Goal: Task Accomplishment & Management: Complete application form

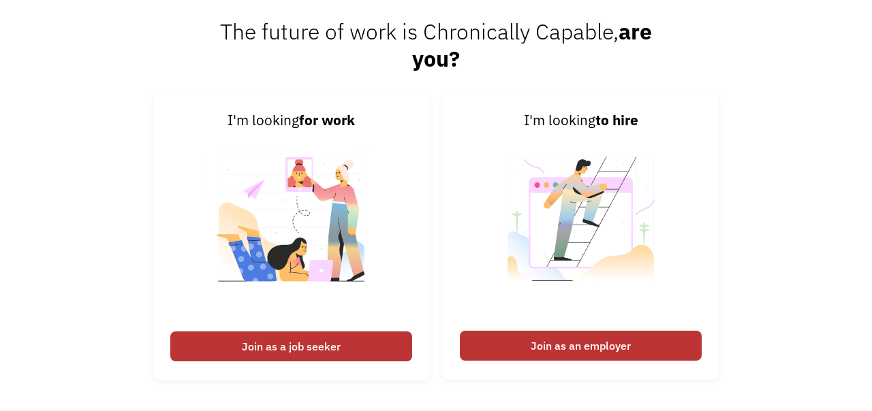
scroll to position [2989, 0]
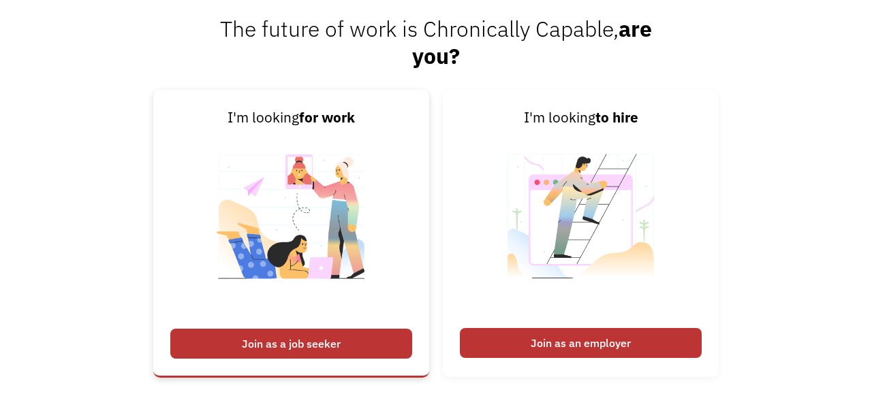
click at [292, 343] on div "Join as a job seeker" at bounding box center [291, 344] width 242 height 30
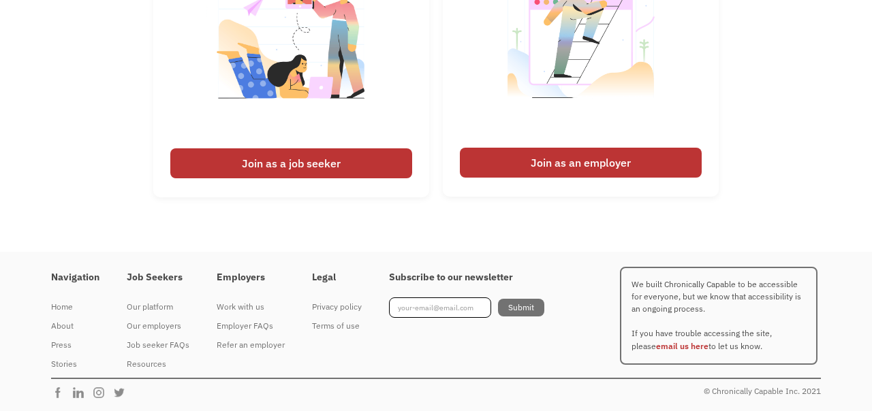
scroll to position [2956, 0]
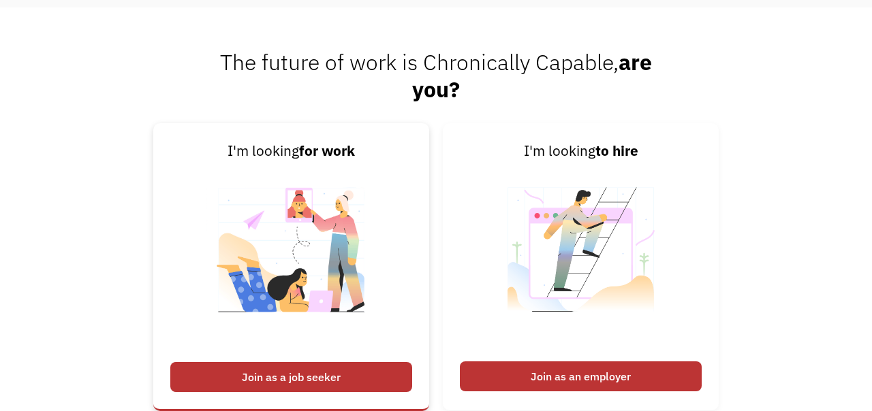
click at [210, 207] on img at bounding box center [291, 258] width 170 height 193
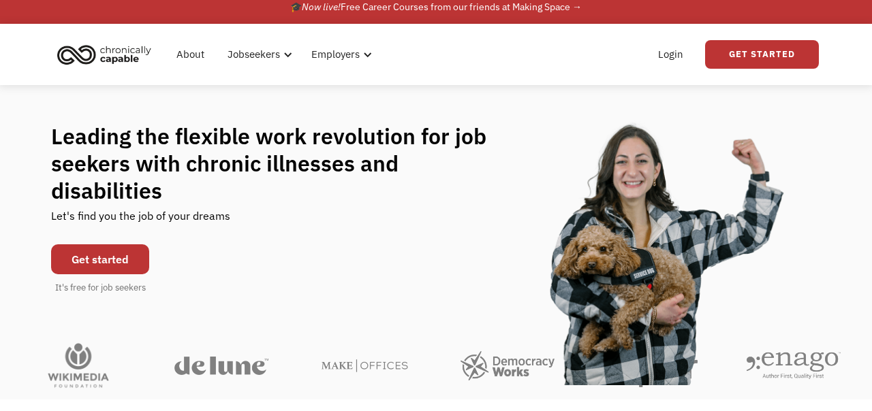
scroll to position [0, 0]
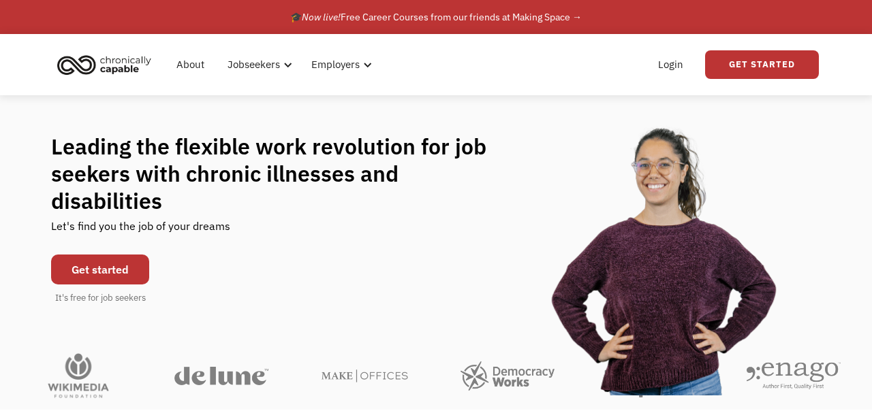
click at [106, 255] on link "Get started" at bounding box center [100, 270] width 98 height 30
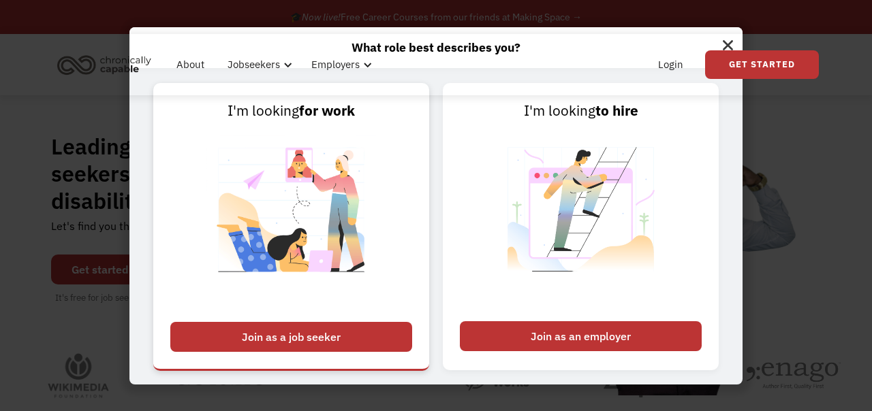
click at [262, 336] on div "Join as a job seeker" at bounding box center [291, 337] width 242 height 30
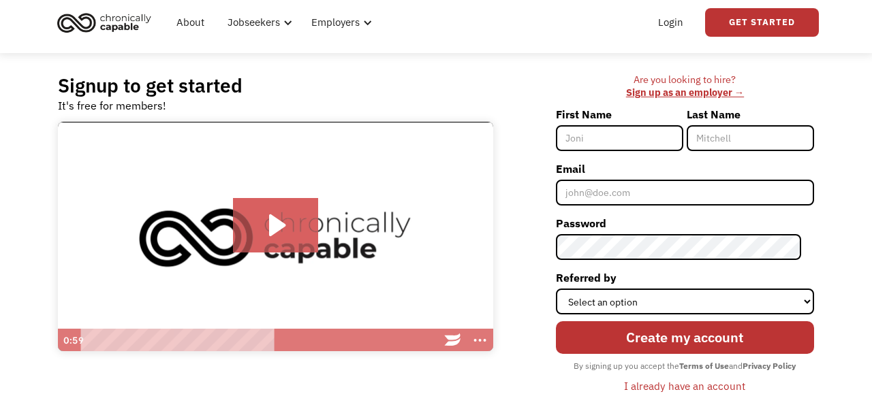
scroll to position [106, 0]
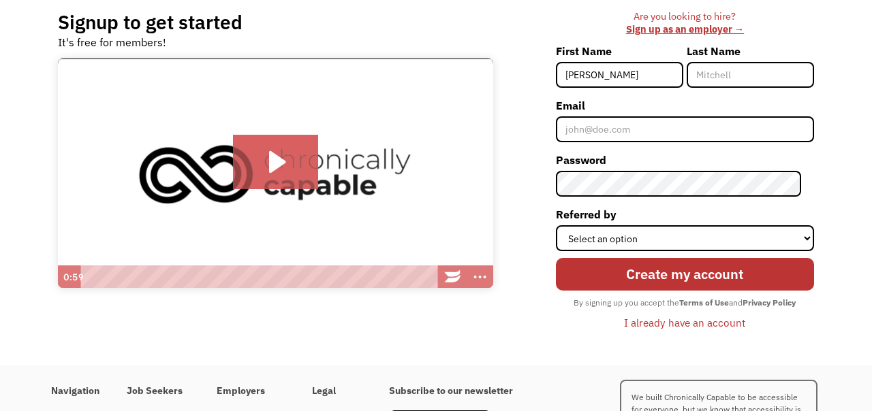
type input "Michelle"
type input "h"
type input "Hanson"
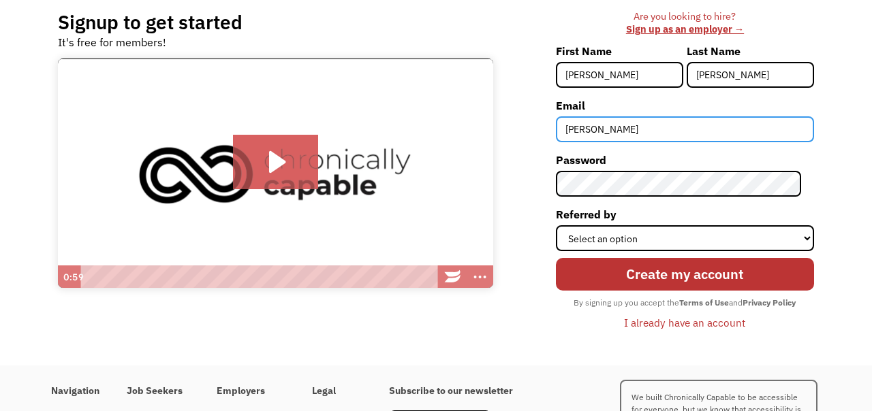
type input "michellek.hanson13@gmail.com"
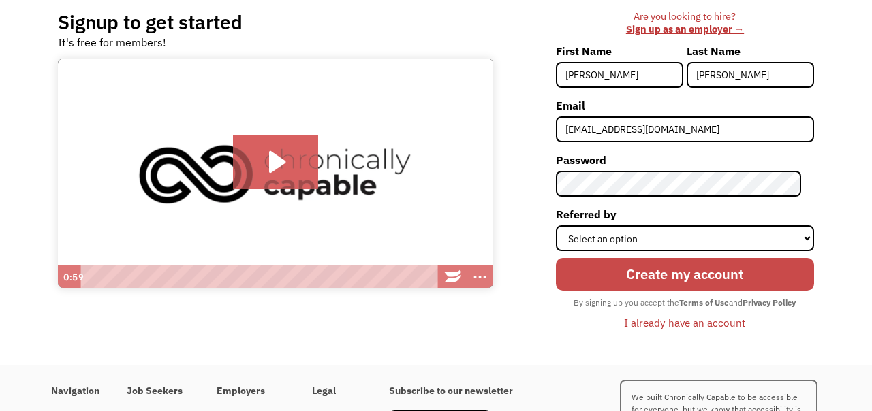
click at [682, 274] on input "Create my account" at bounding box center [685, 274] width 258 height 33
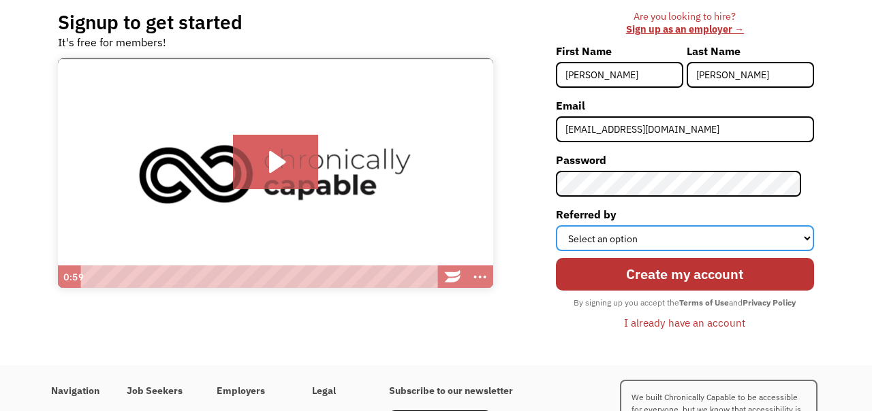
click at [667, 245] on select "Select an option Instagram Facebook Twitter Search Engine News Article Word of …" at bounding box center [685, 238] width 258 height 26
select select "Other"
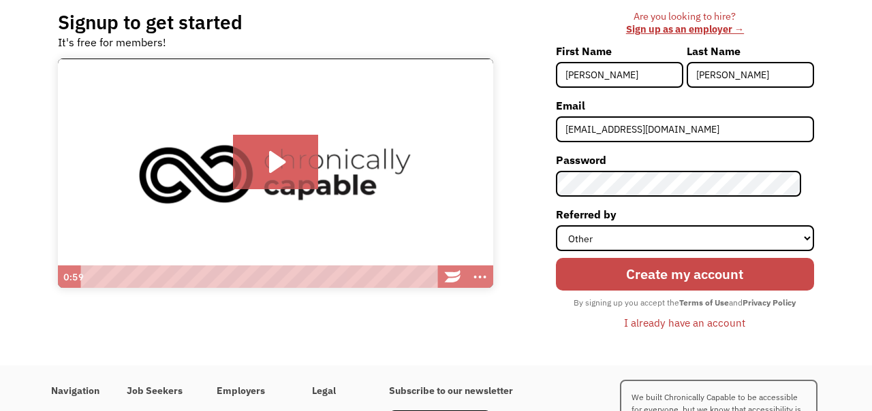
click at [662, 282] on input "Create my account" at bounding box center [685, 274] width 258 height 33
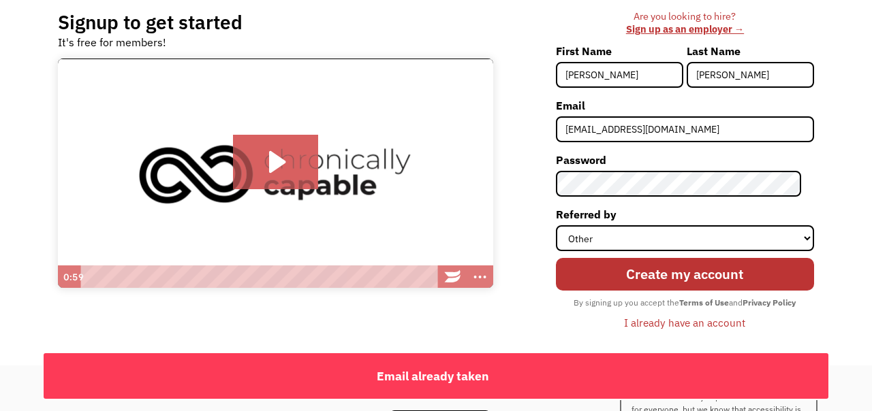
click at [672, 323] on div "I already have an account" at bounding box center [684, 323] width 121 height 16
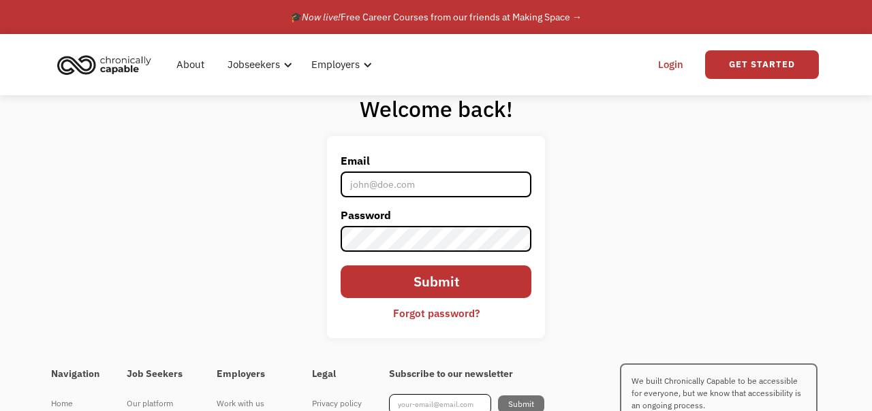
type input "michellek.hanson13@gmail.com"
click at [452, 182] on input "michellek.hanson13@gmail.com" at bounding box center [436, 185] width 191 height 26
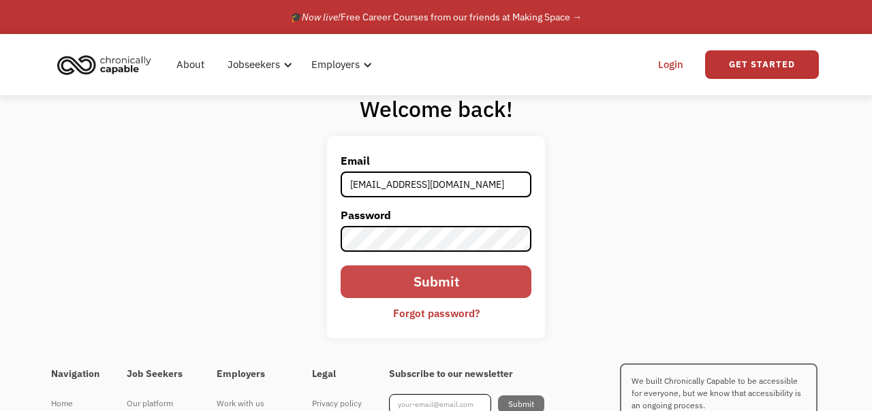
click at [478, 285] on input "Submit" at bounding box center [436, 282] width 191 height 33
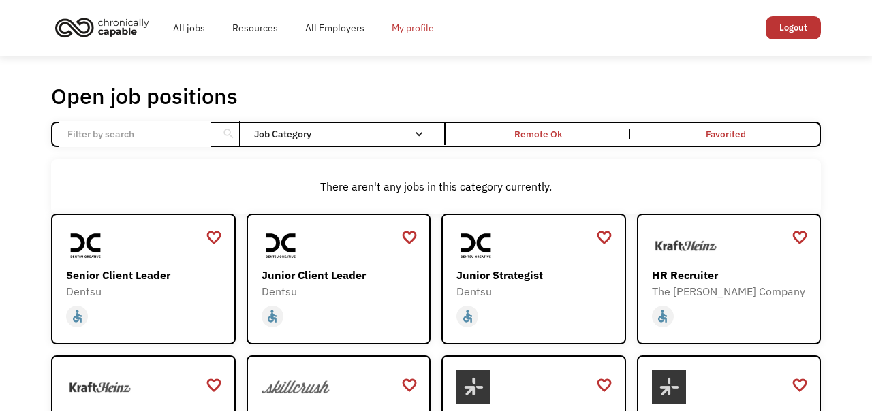
click at [416, 30] on link "My profile" at bounding box center [412, 28] width 69 height 44
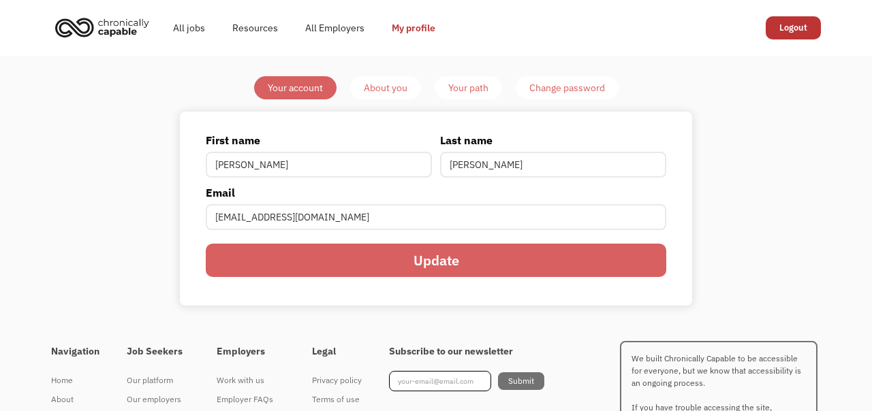
click at [389, 86] on div "About you" at bounding box center [386, 88] width 44 height 16
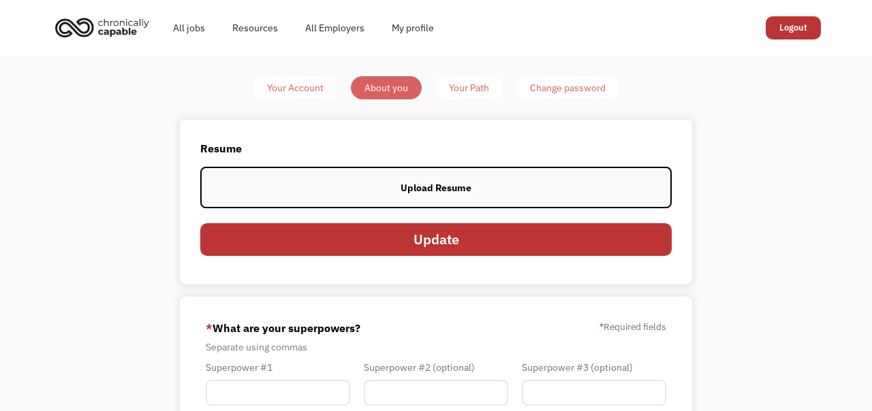
click at [468, 90] on div "Your Path" at bounding box center [469, 88] width 40 height 16
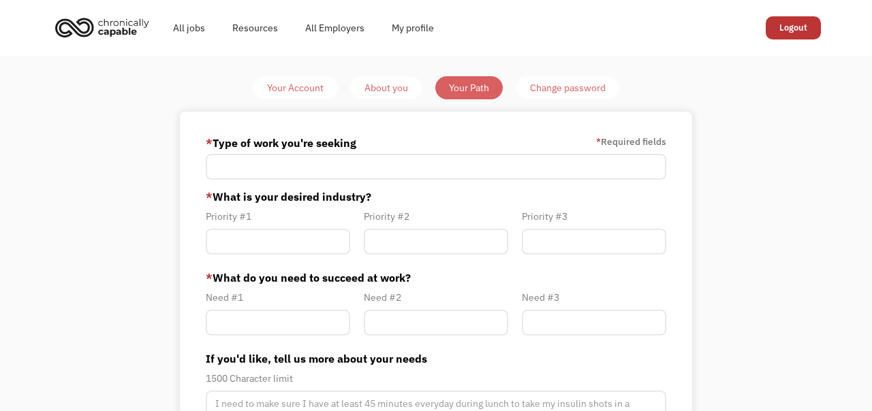
click at [292, 85] on div "Your Account" at bounding box center [295, 88] width 57 height 16
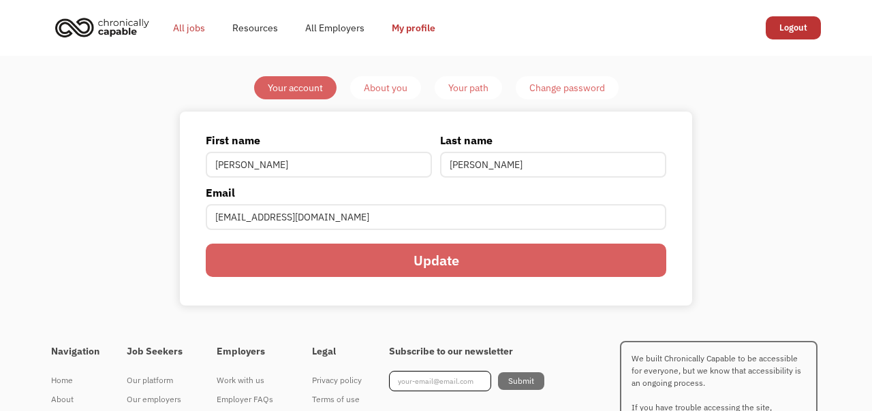
click at [189, 31] on link "All jobs" at bounding box center [188, 28] width 59 height 44
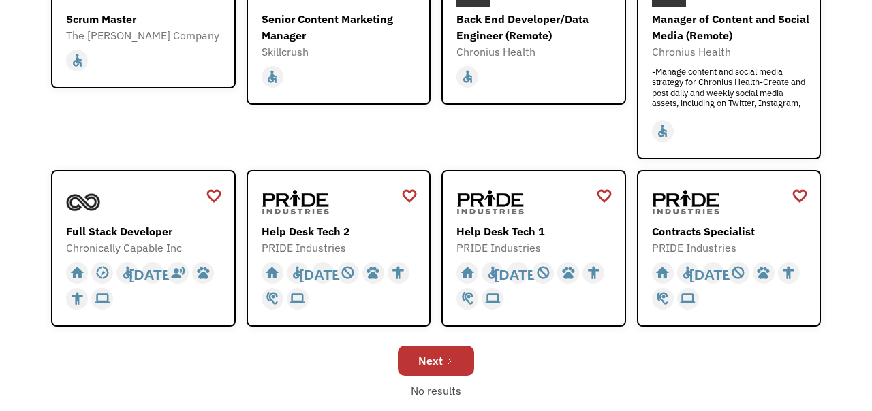
scroll to position [398, 0]
click at [715, 218] on img at bounding box center [686, 202] width 68 height 34
click at [704, 234] on div "Contracts Specialist" at bounding box center [731, 231] width 158 height 16
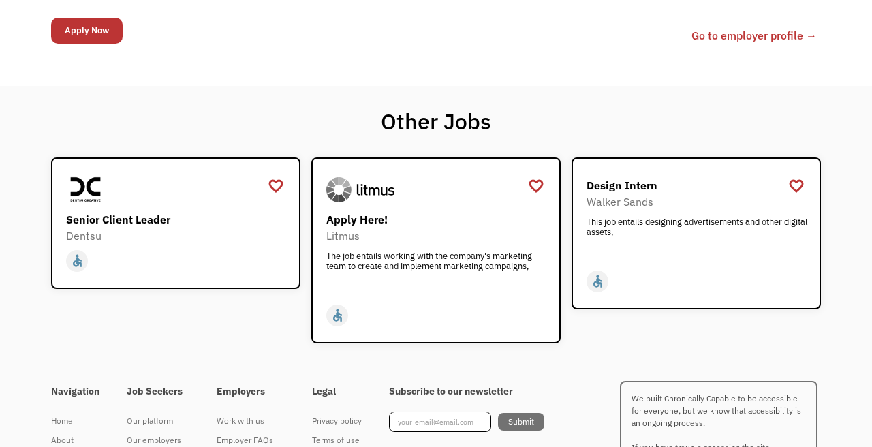
scroll to position [825, 0]
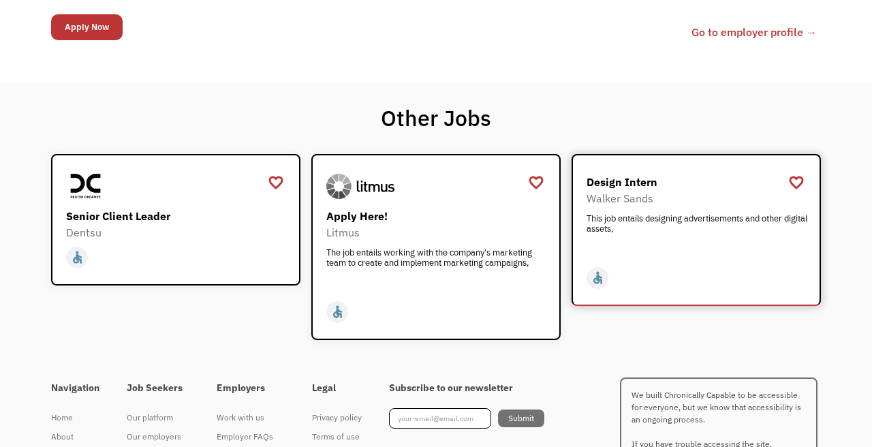
click at [665, 248] on div "This job entails designing advertisements and other digital assets," at bounding box center [697, 233] width 223 height 41
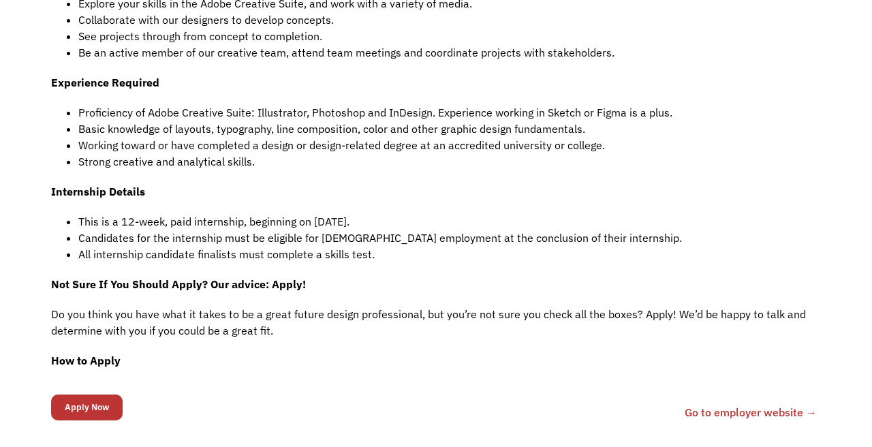
scroll to position [723, 0]
drag, startPoint x: 369, startPoint y: 220, endPoint x: 420, endPoint y: 220, distance: 51.1
click at [420, 220] on li "This is a 12-week, paid internship, beginning on September 12, 2022." at bounding box center [449, 221] width 742 height 16
click at [334, 185] on p "Internship Details" at bounding box center [436, 191] width 770 height 16
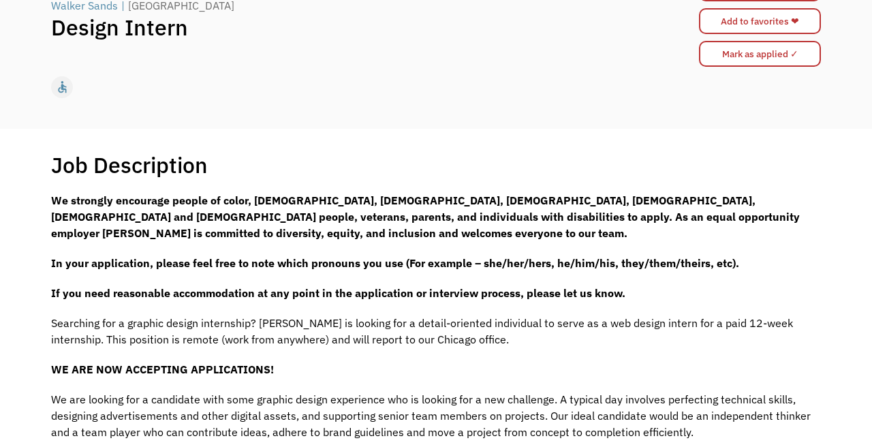
scroll to position [148, 0]
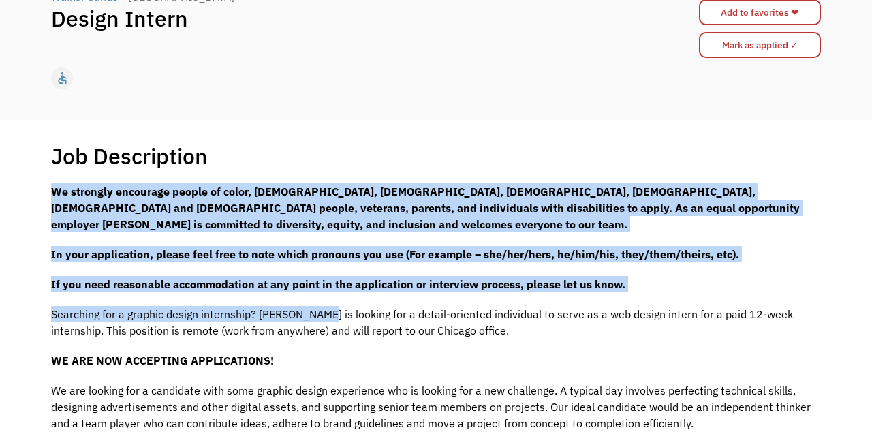
drag, startPoint x: 46, startPoint y: 193, endPoint x: 325, endPoint y: 318, distance: 305.2
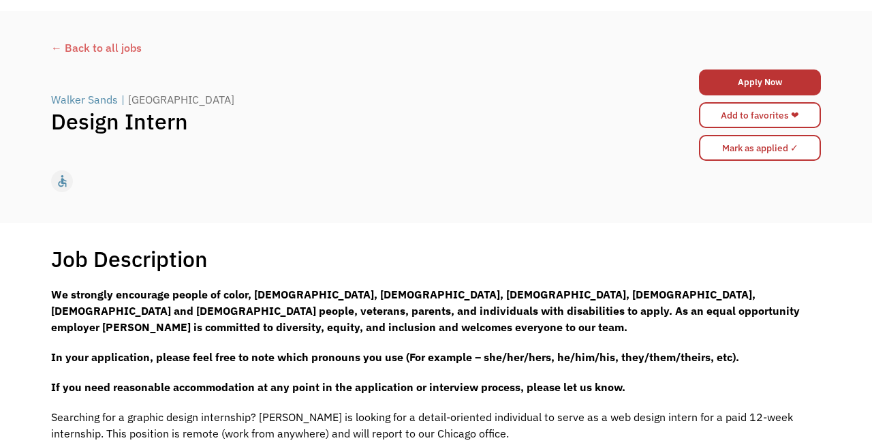
scroll to position [0, 0]
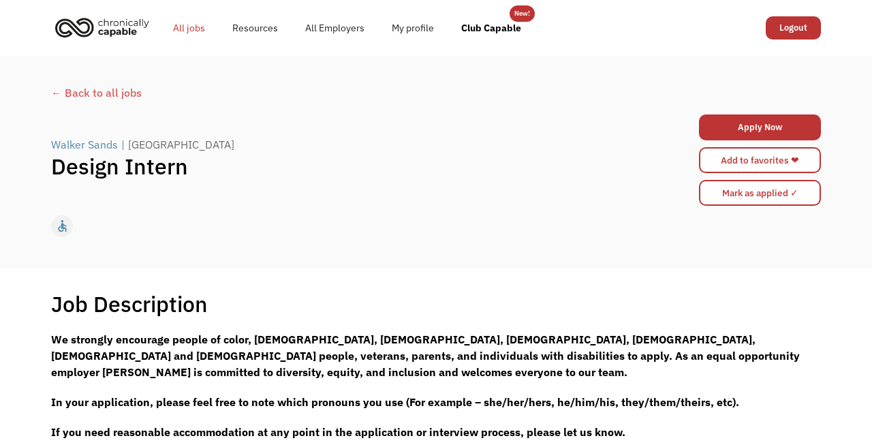
click at [186, 29] on link "All jobs" at bounding box center [188, 28] width 59 height 44
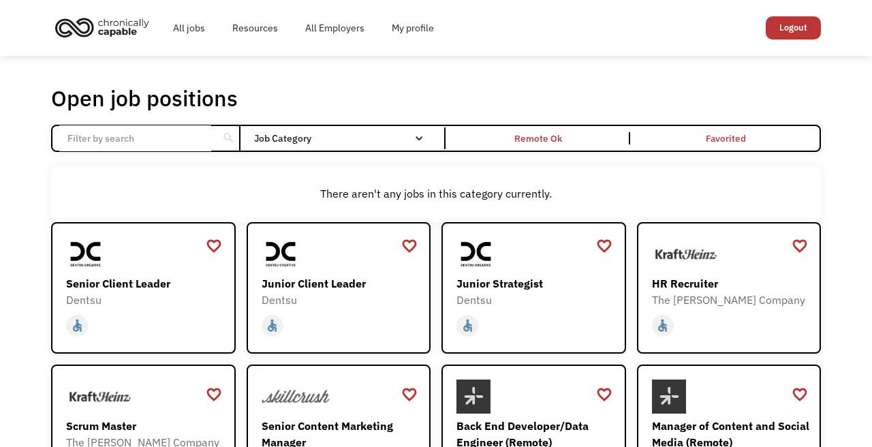
click at [198, 139] on input "Email Form" at bounding box center [135, 138] width 152 height 26
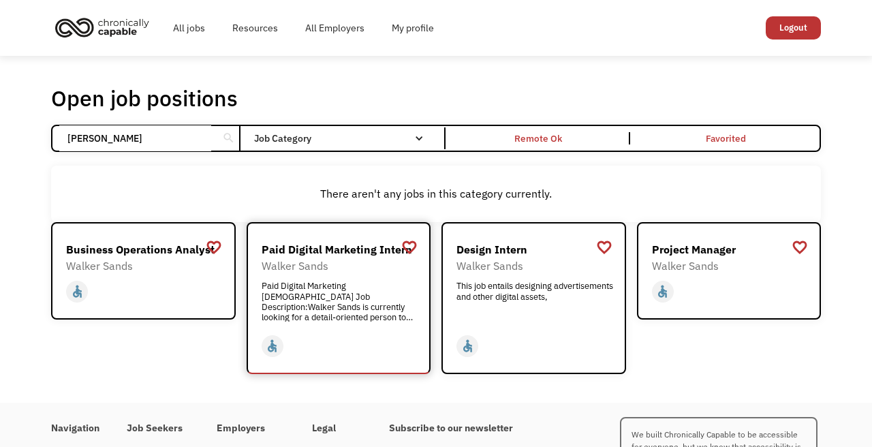
type input "walker"
click at [278, 251] on div "Paid Digital Marketing Intern" at bounding box center [341, 249] width 158 height 16
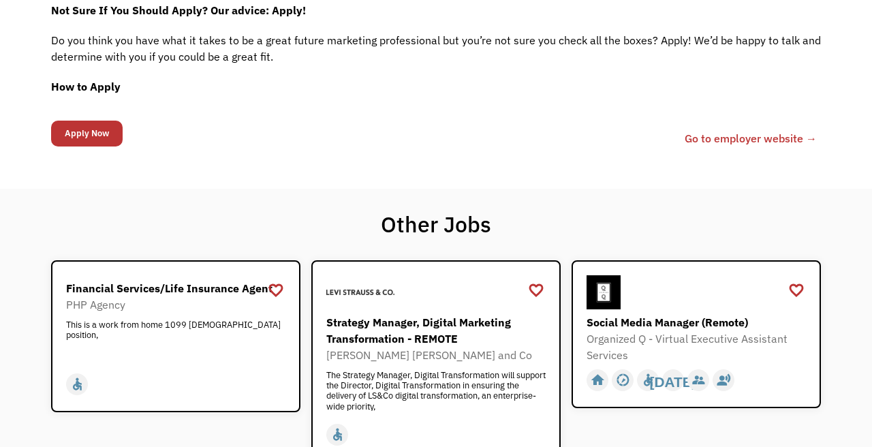
scroll to position [1031, 0]
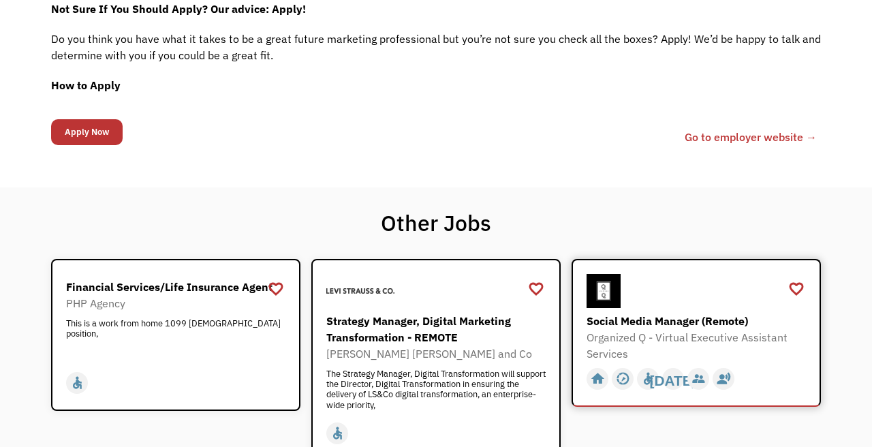
click at [633, 337] on div "Organized Q - Virtual Executive Assistant Services" at bounding box center [697, 345] width 223 height 33
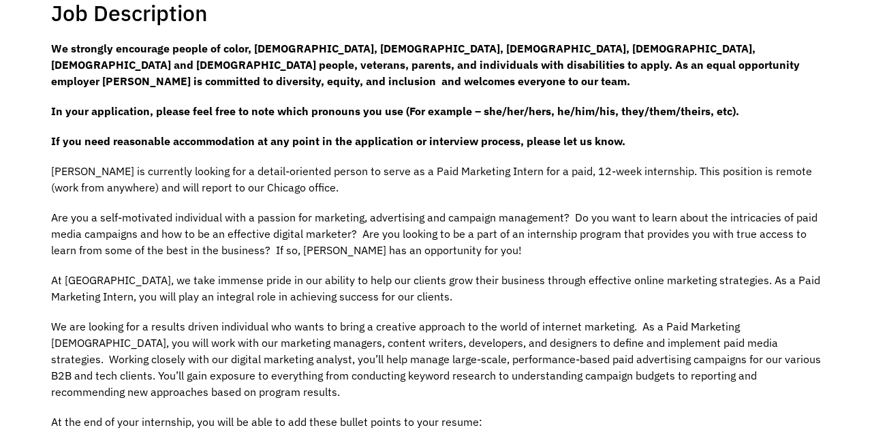
scroll to position [0, 0]
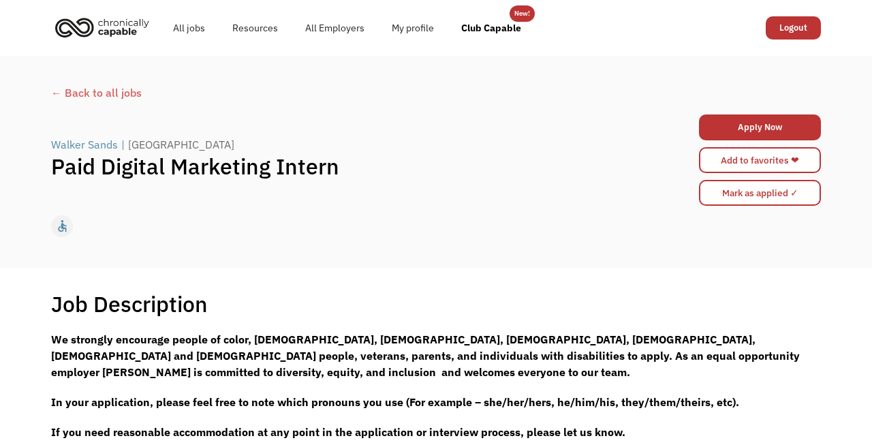
click at [76, 93] on div "← Back to all jobs" at bounding box center [436, 92] width 770 height 16
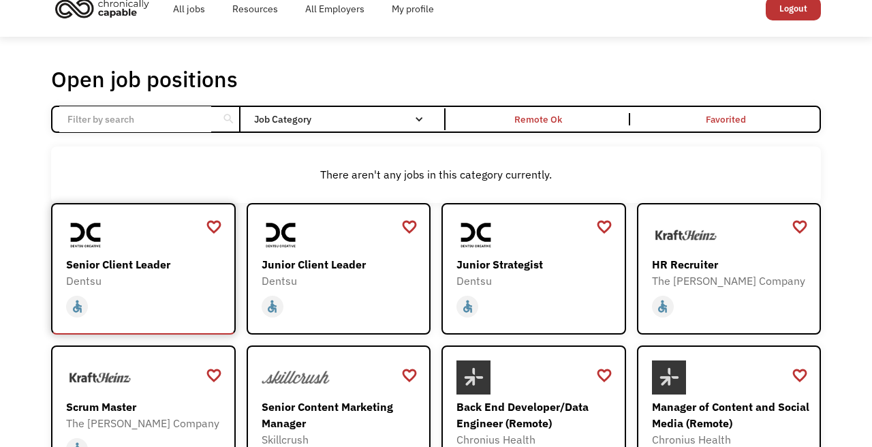
click at [140, 266] on div "Senior Client Leader" at bounding box center [145, 264] width 158 height 16
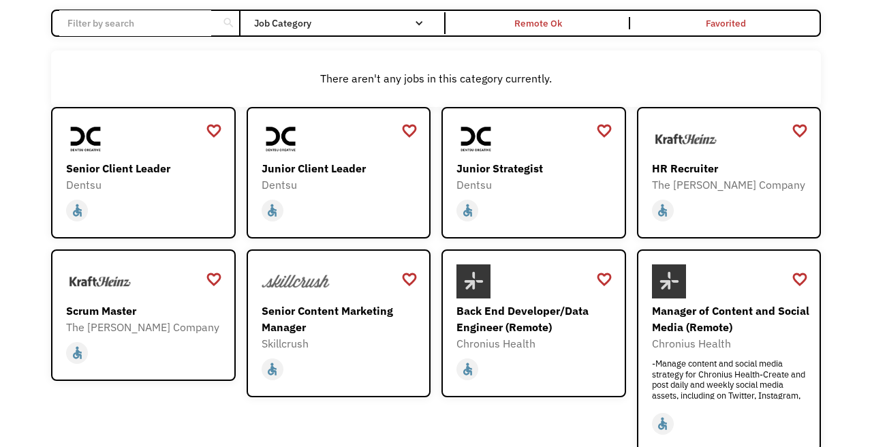
scroll to position [117, 0]
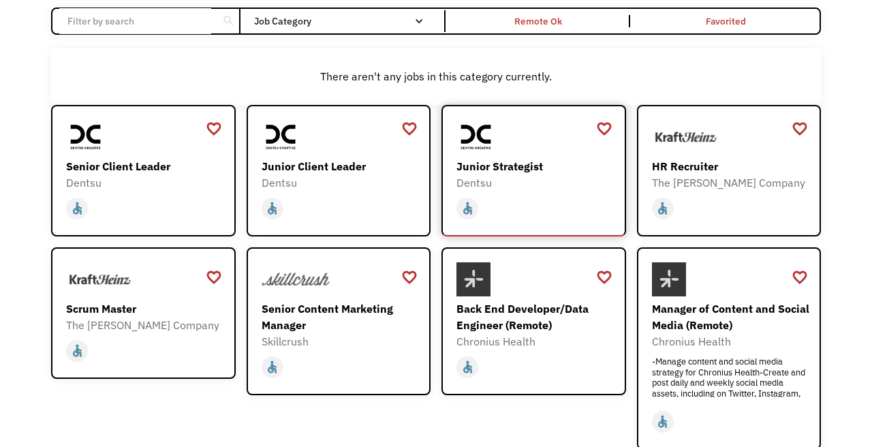
click at [518, 173] on div "Junior Strategist" at bounding box center [535, 166] width 158 height 16
click at [528, 300] on div "Back End Developer/Data Engineer (Remote) Chronius Health mailto:apply@chronius…" at bounding box center [535, 306] width 158 height 88
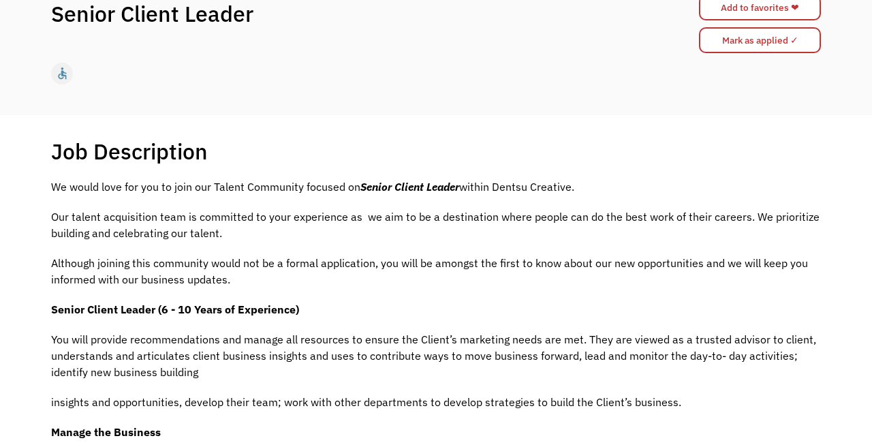
scroll to position [149, 0]
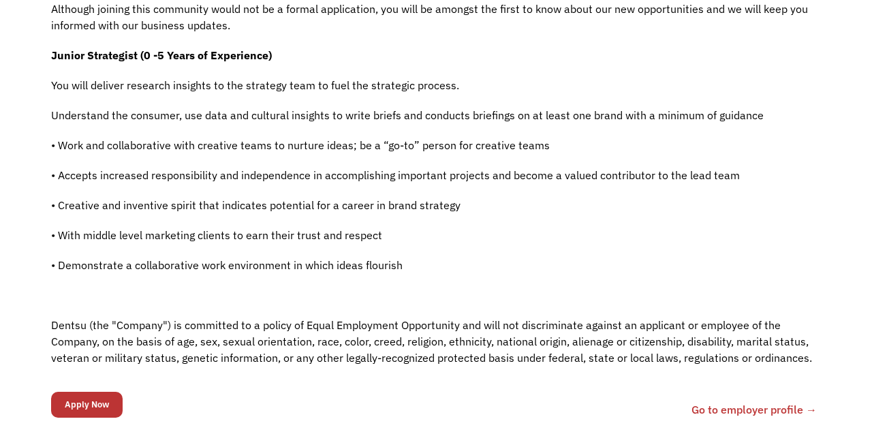
scroll to position [397, 0]
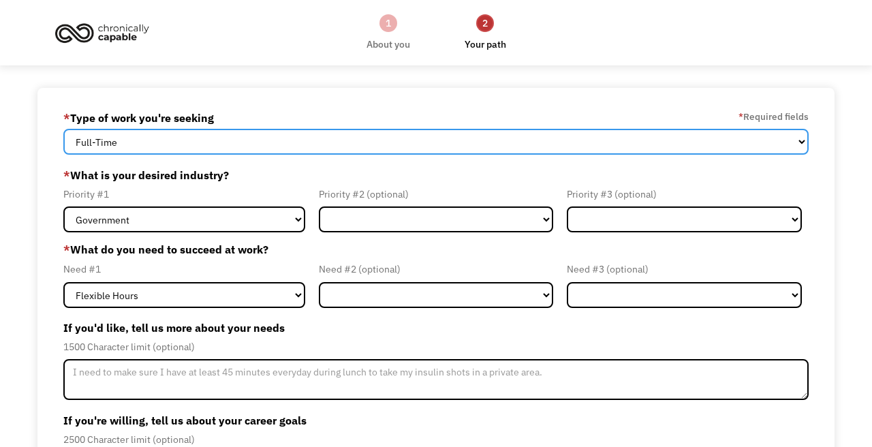
click at [400, 144] on select "Full-Time Part-Time Both Full-Time and Part-Time" at bounding box center [435, 142] width 744 height 26
select select "part-time"
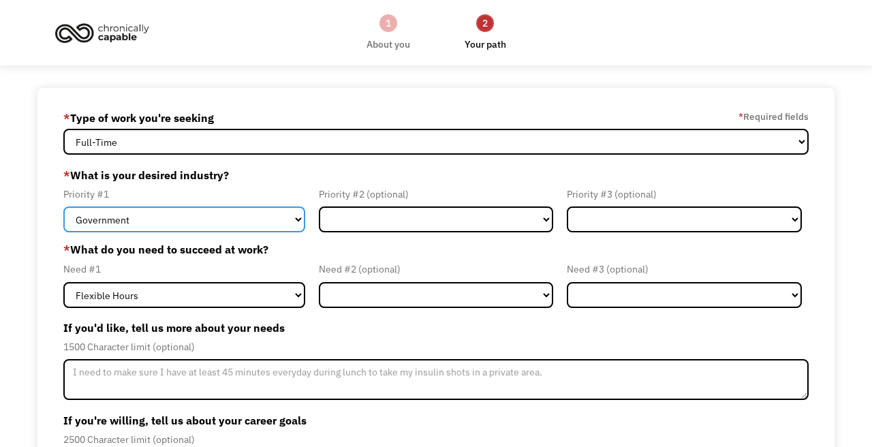
click at [299, 220] on select "Government Finance & Insurance Health & Social Care Tech & Engineering Creative…" at bounding box center [183, 219] width 241 height 26
select select "Creative & Design"
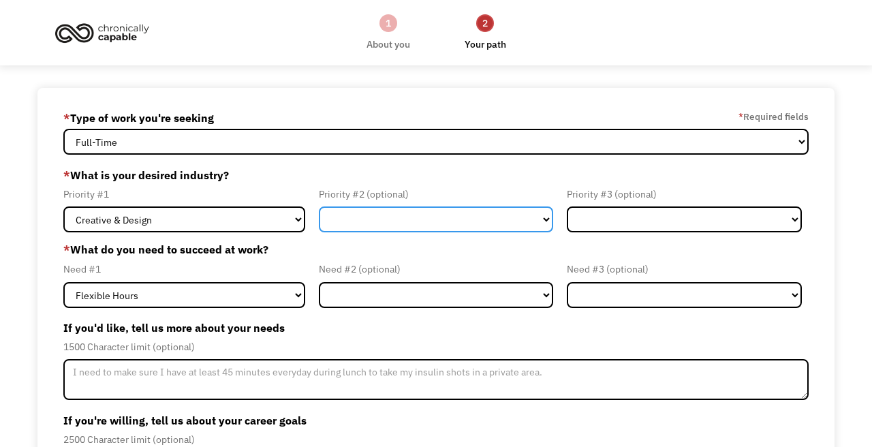
click at [360, 220] on select "Government Finance & Insurance Health & Social Care Tech & Engineering Creative…" at bounding box center [436, 219] width 234 height 26
select select "Tech & Engineering"
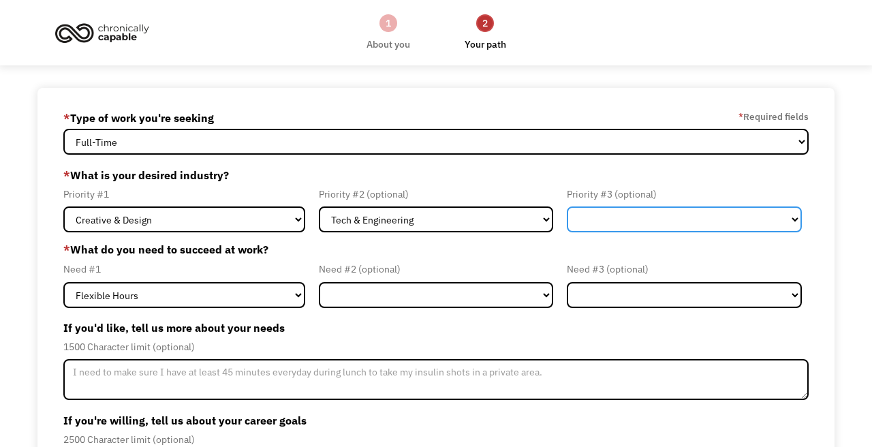
click at [613, 219] on select "Government Finance & Insurance Health & Social Care Tech & Engineering Creative…" at bounding box center [684, 219] width 234 height 26
select select "Administrative"
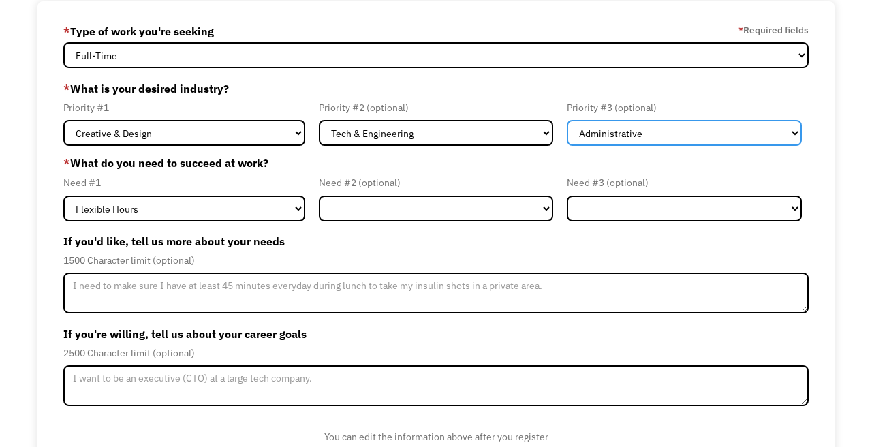
scroll to position [111, 0]
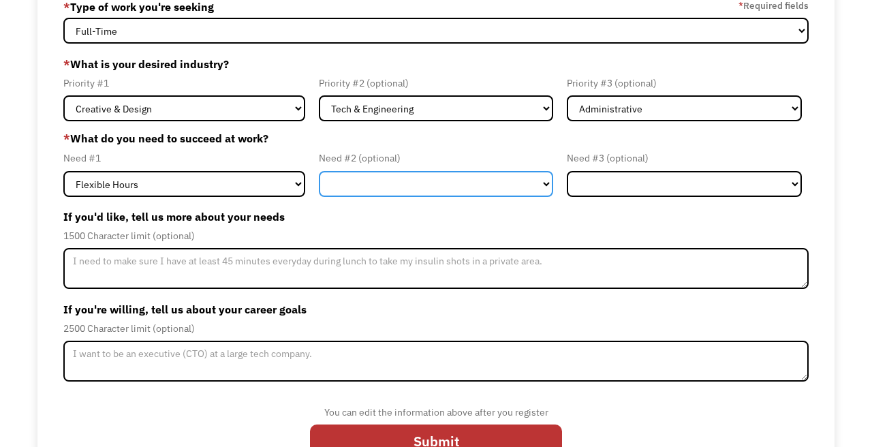
click at [343, 191] on select "Flexible Hours Remote Work Service Animal On-site Accommodations Visual Support…" at bounding box center [436, 184] width 234 height 26
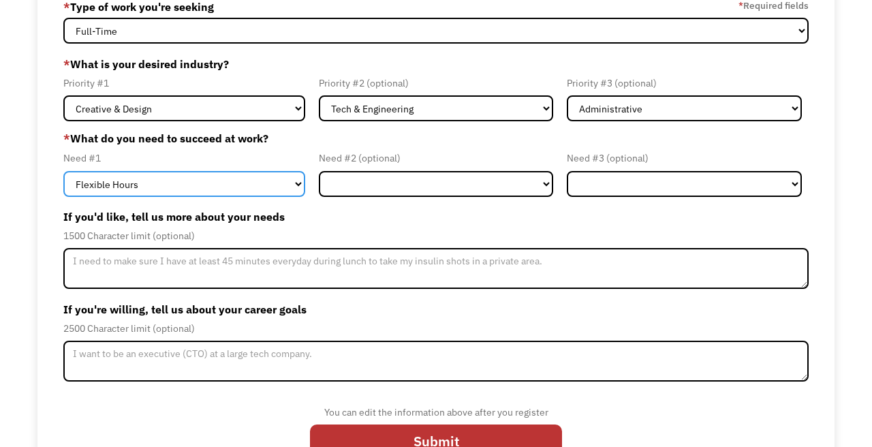
click at [298, 185] on select "Flexible Hours Remote Work Service Animal On-site Accommodations Visual Support…" at bounding box center [183, 184] width 241 height 26
select select "Remote Work"
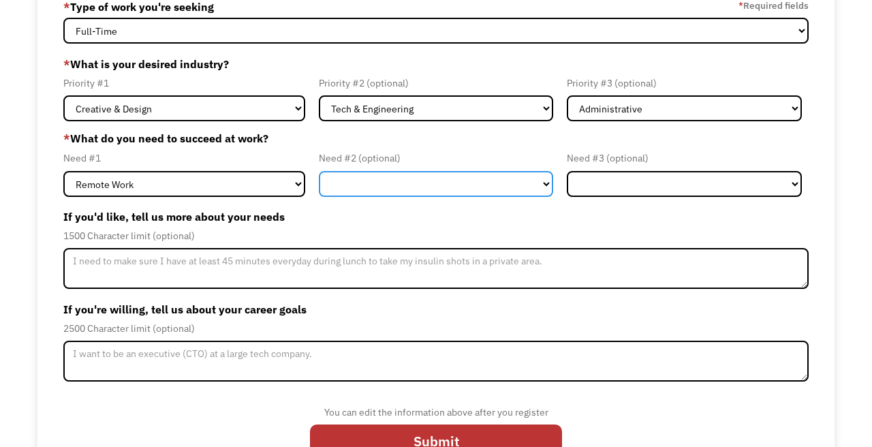
click at [362, 183] on select "Flexible Hours Remote Work Service Animal On-site Accommodations Visual Support…" at bounding box center [436, 184] width 234 height 26
select select "Flexible Hours"
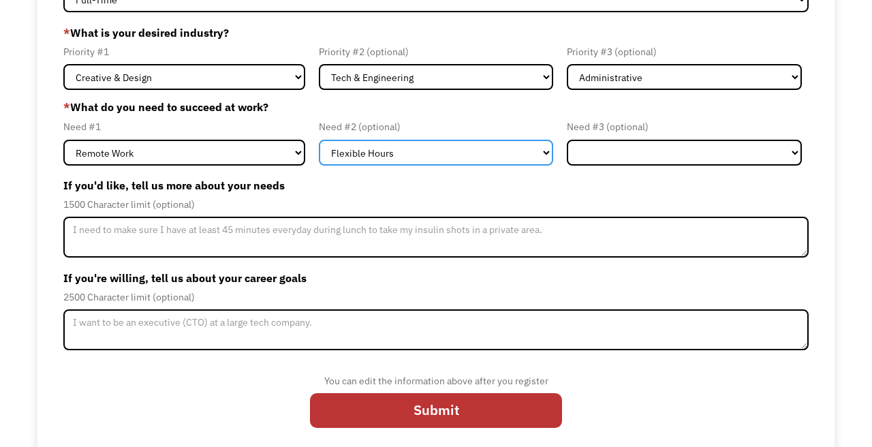
scroll to position [151, 0]
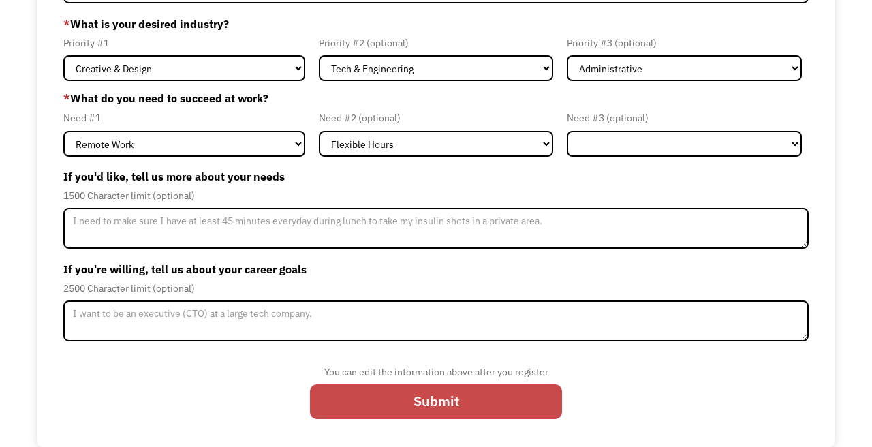
click at [437, 404] on input "Submit" at bounding box center [436, 401] width 252 height 34
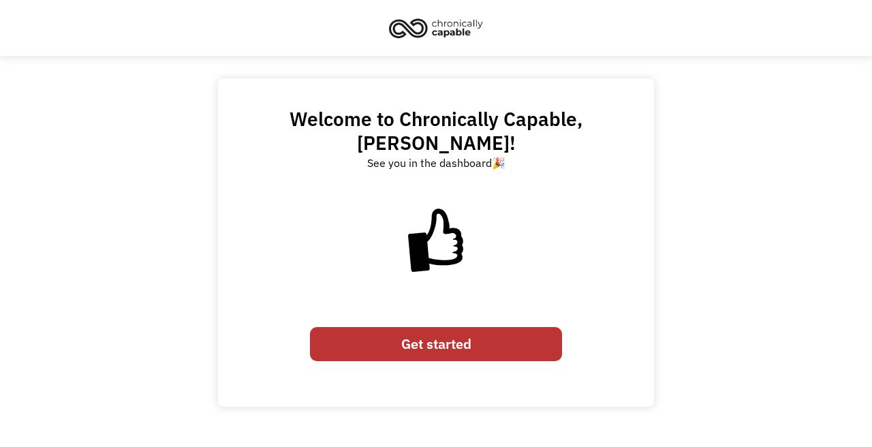
click at [435, 327] on link "Get started" at bounding box center [436, 344] width 252 height 34
